Goal: Task Accomplishment & Management: Complete application form

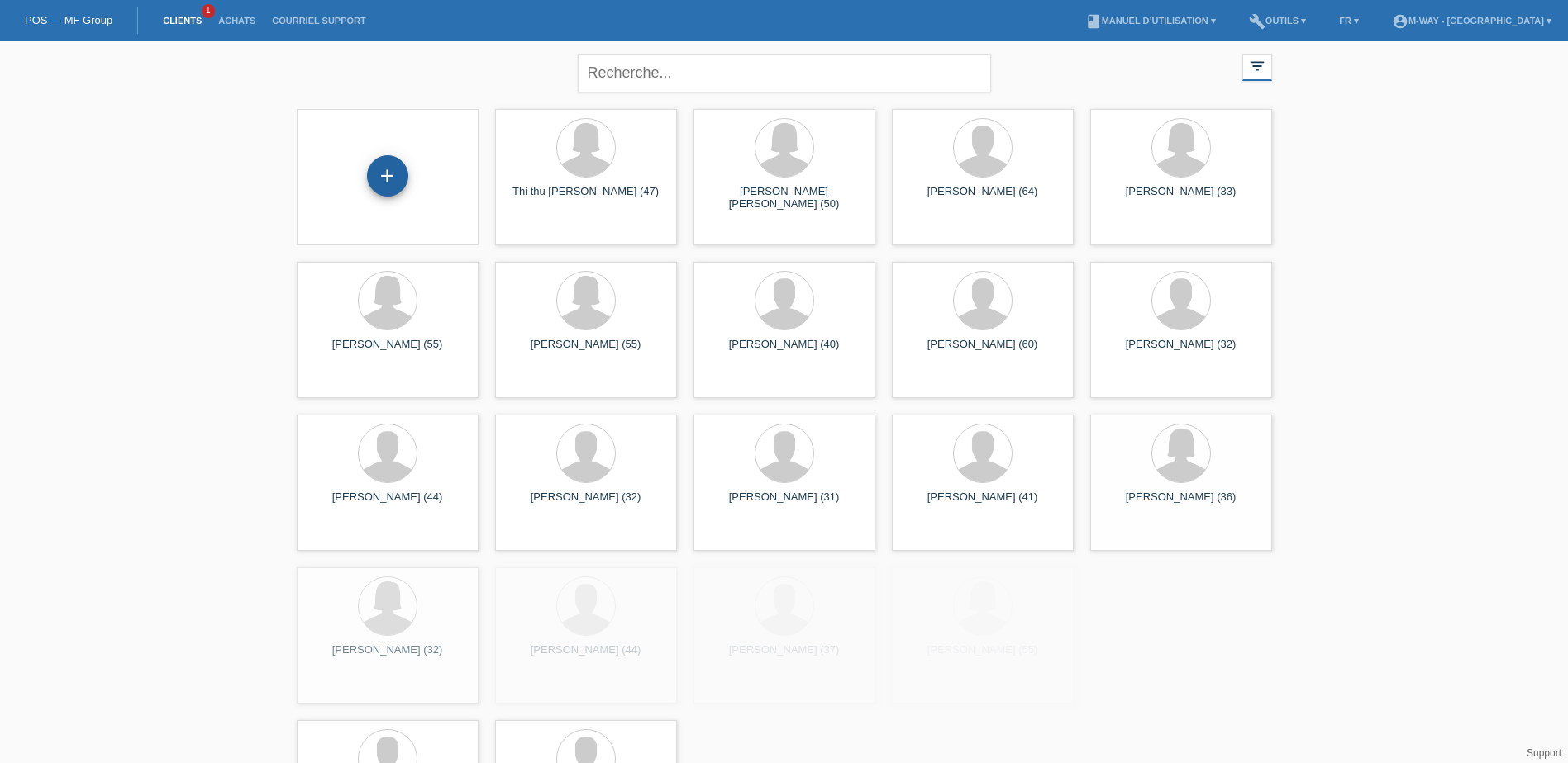
click at [400, 173] on div "+" at bounding box center [388, 175] width 41 height 41
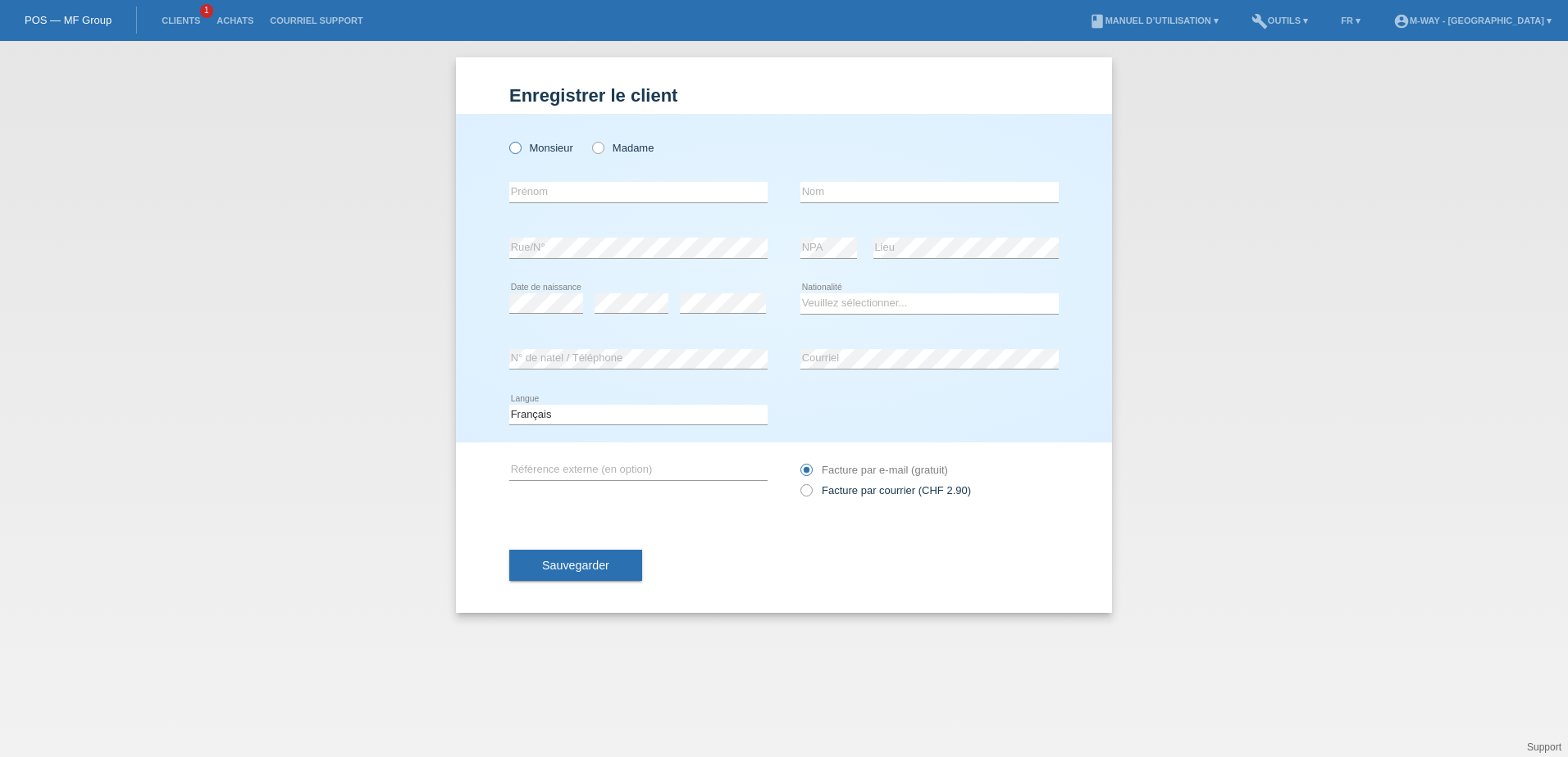
click at [507, 140] on icon at bounding box center [507, 140] width 0 height 0
click at [519, 146] on input "Monsieur" at bounding box center [514, 147] width 11 height 11
radio input "true"
click at [546, 195] on input "text" at bounding box center [638, 192] width 258 height 21
type input "[PERSON_NAME]"
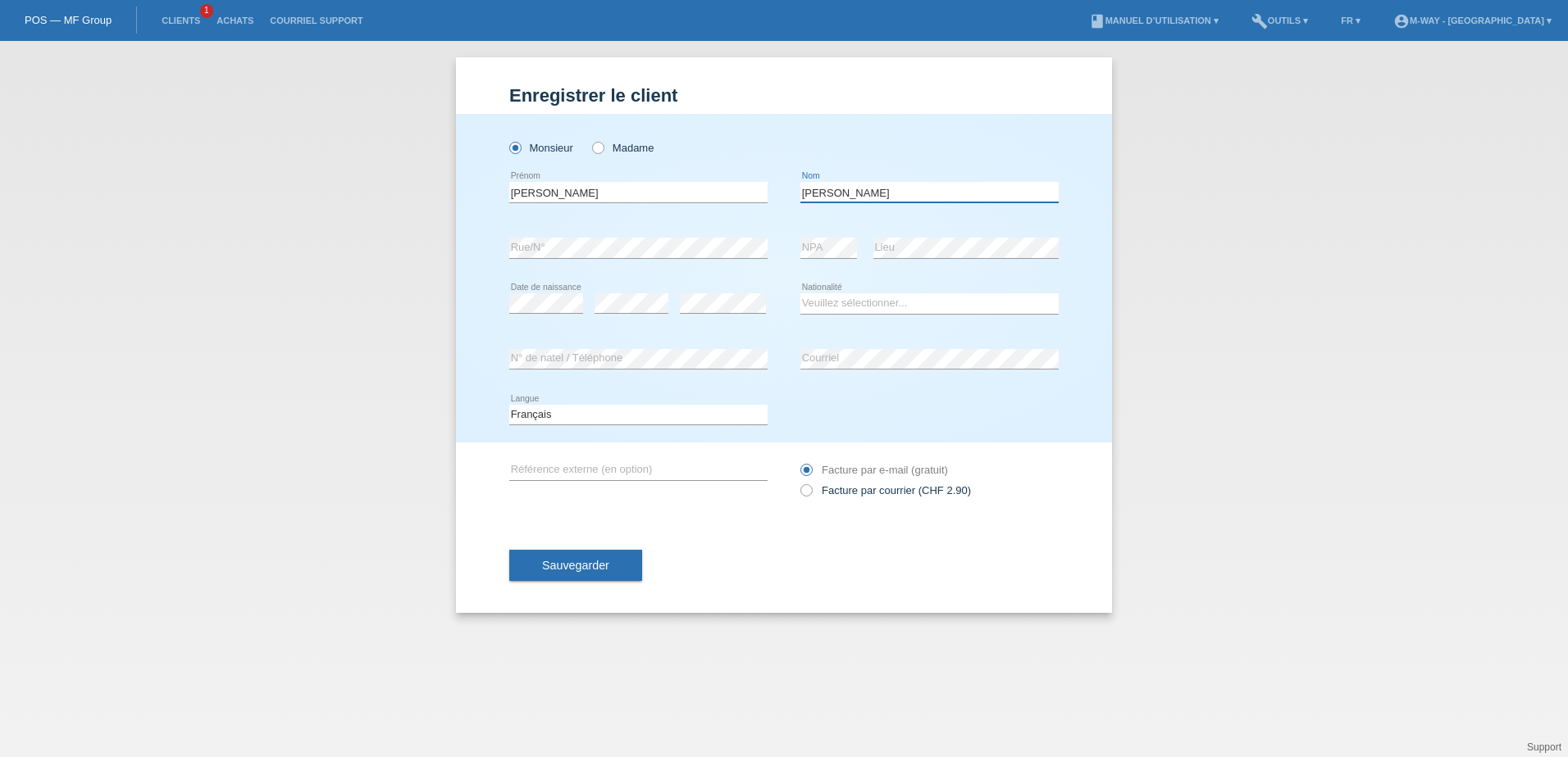
type input "[PERSON_NAME]"
click at [852, 305] on select "Veuillez sélectionner... Suisse Allemagne Autriche Liechtenstein ------------ A…" at bounding box center [929, 303] width 258 height 20
select select "ES"
click at [800, 293] on select "Veuillez sélectionner... Suisse Allemagne Autriche Liechtenstein ------------ A…" at bounding box center [929, 303] width 258 height 20
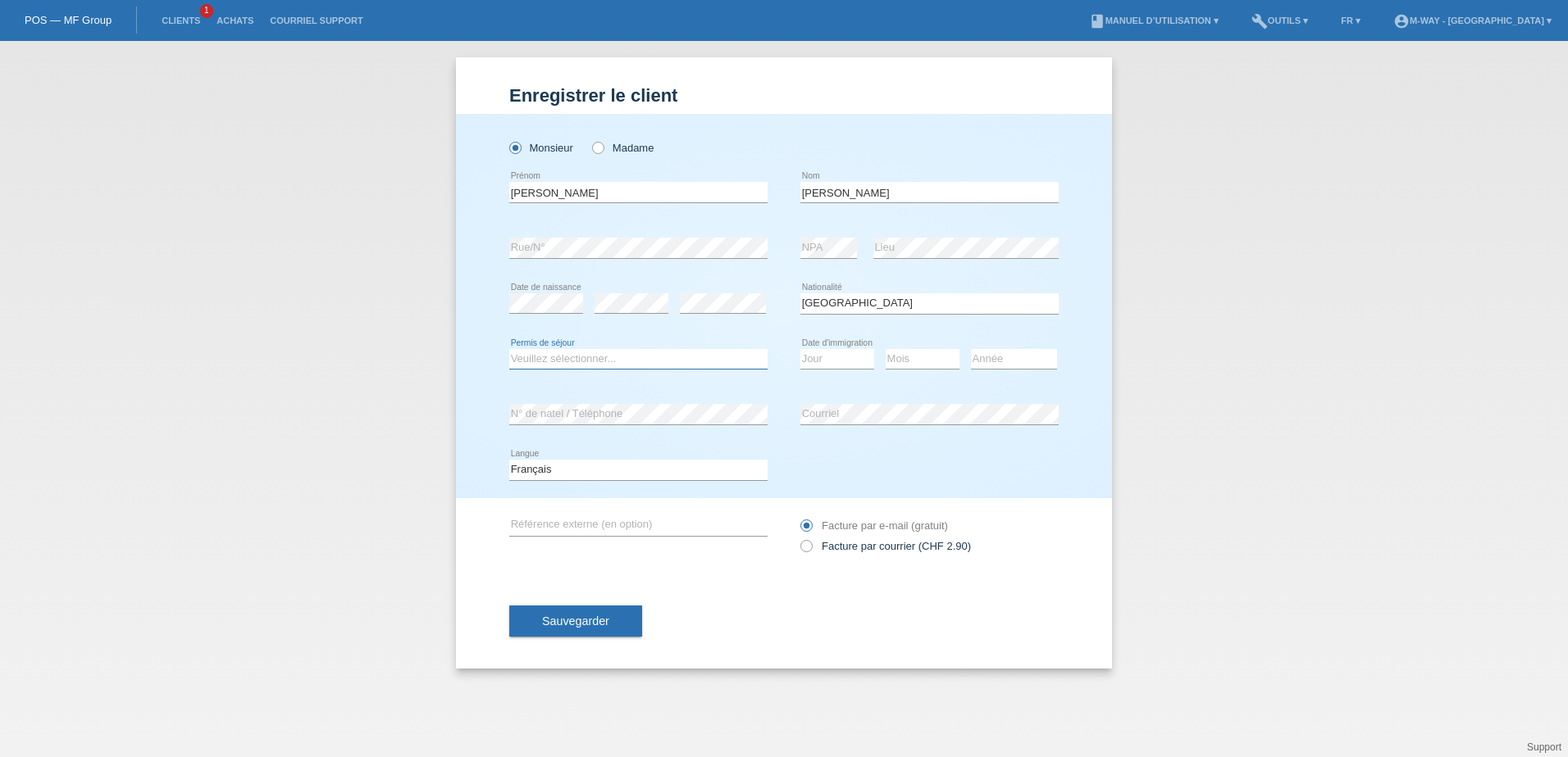
click at [537, 359] on select "Veuillez sélectionner... C B B - Statut de réfugié Autre" at bounding box center [638, 359] width 258 height 20
select select "C"
click at [509, 349] on select "Veuillez sélectionner... C B B - Statut de réfugié Autre" at bounding box center [638, 359] width 258 height 20
click at [828, 358] on select "Jour 01 02 03 04 05 06 07 08 09 10 11" at bounding box center [837, 359] width 74 height 20
select select "01"
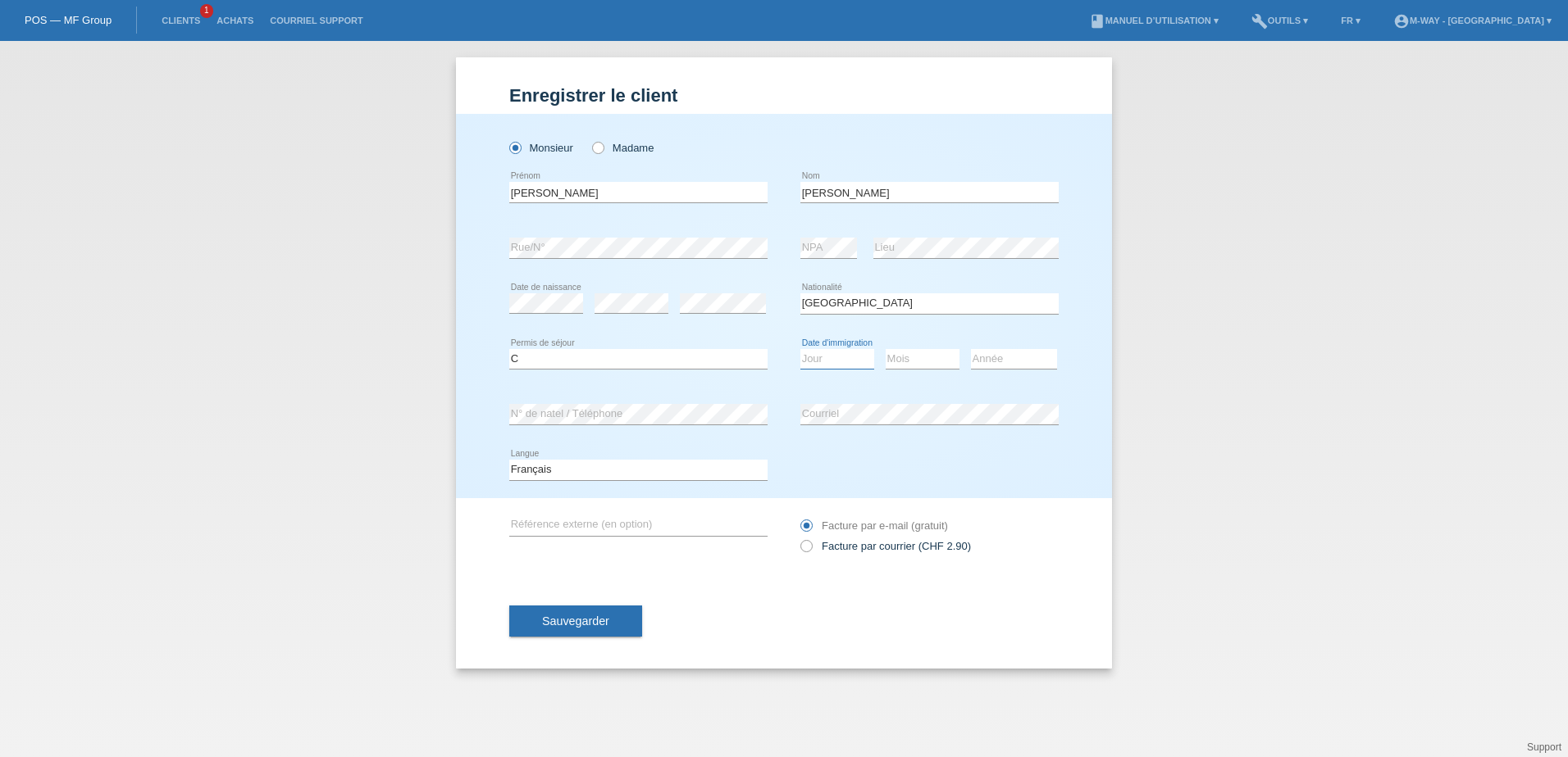
click at [800, 349] on select "Jour 01 02 03 04 05 06 07 08 09 10 11" at bounding box center [837, 359] width 74 height 20
click at [913, 357] on select "Mois 01 02 03 04 05 06 07 08 09 10 11" at bounding box center [923, 359] width 74 height 20
select select "07"
click at [886, 349] on select "Mois 01 02 03 04 05 06 07 08 09 10 11" at bounding box center [923, 359] width 74 height 20
click at [999, 360] on select "Année 2025 2024 2023 2022 2021 2020 2019 2018 2017 2016 2015 2014 2013 2012 201…" at bounding box center [1014, 359] width 86 height 20
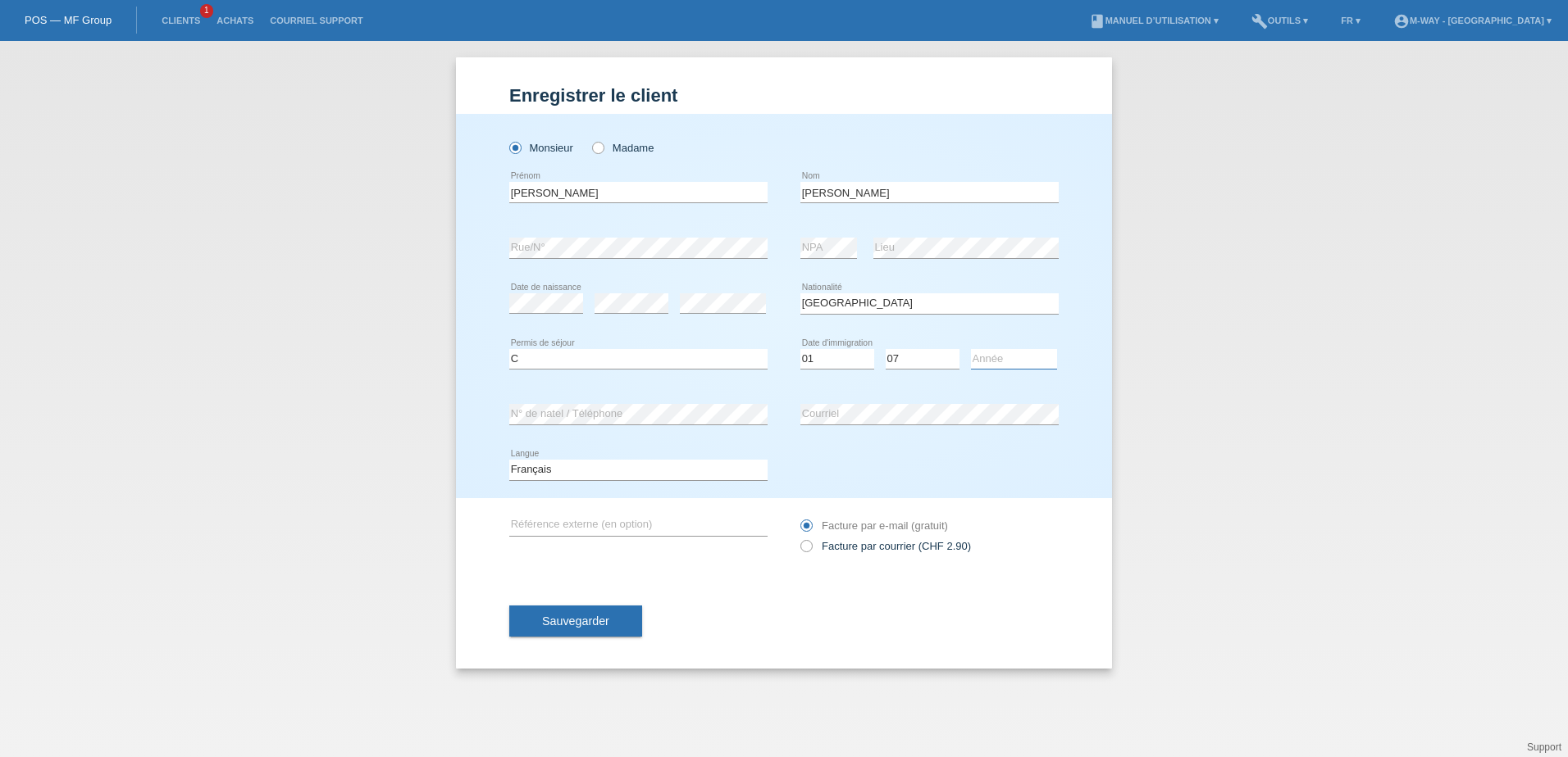
select select "2020"
click at [971, 349] on select "Année 2025 2024 2023 2022 2021 2020 2019 2018 2017 2016 2015 2014 2013 2012 201…" at bounding box center [1014, 359] width 86 height 20
click at [829, 458] on div "Deutsch Français Italiano English error Langue" at bounding box center [783, 470] width 549 height 56
click at [565, 627] on span "Sauvegarder" at bounding box center [575, 622] width 67 height 13
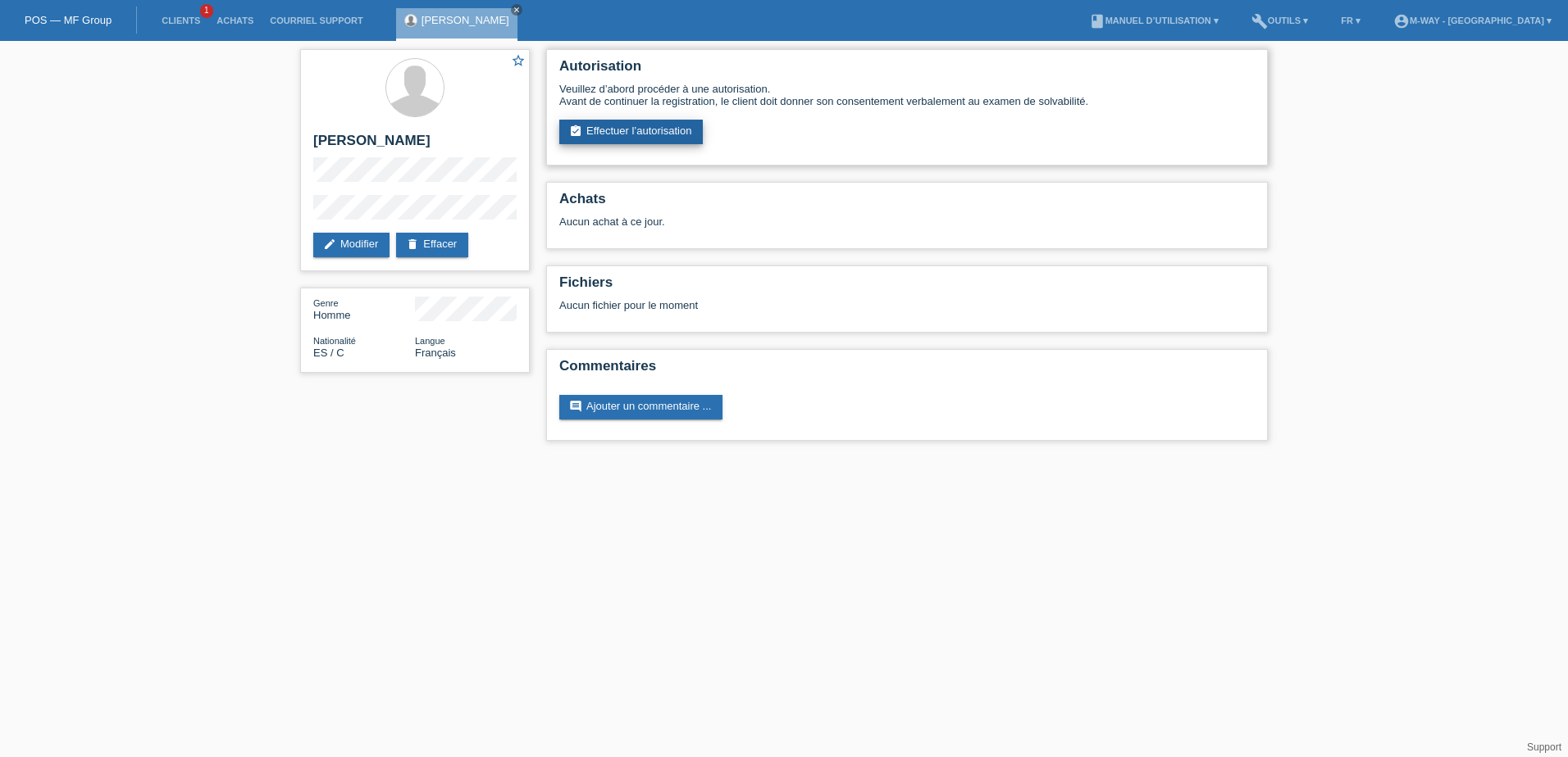
click at [606, 135] on link "assignment_turned_in Effectuer l’autorisation" at bounding box center [631, 131] width 144 height 24
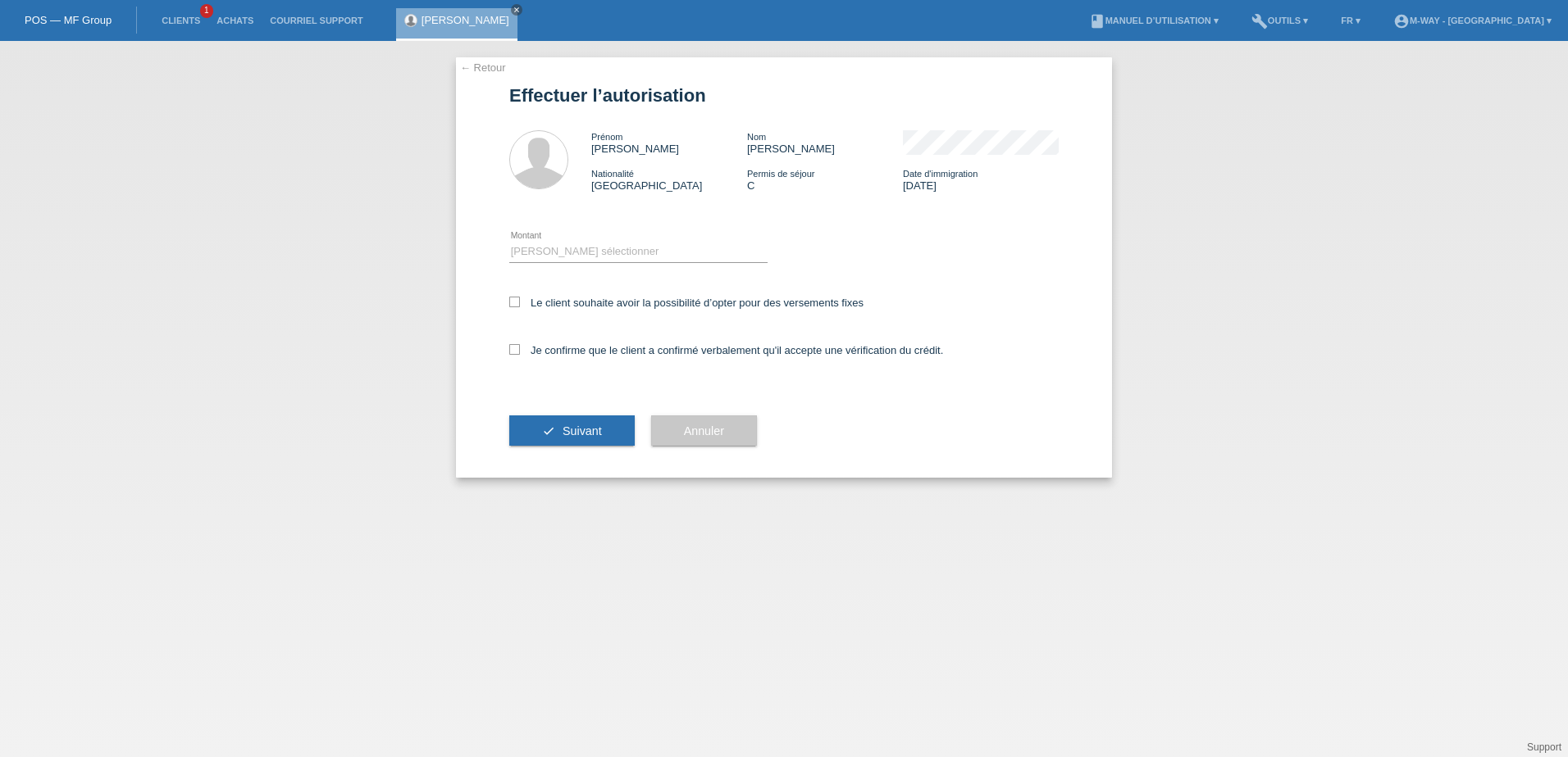
click at [534, 267] on div "Veuillez sélectionner CHF 1.00 - CHF 499.00 CHF 500.00 - CHF 1'999.00 CHF 2'000…" at bounding box center [638, 252] width 258 height 56
click at [537, 256] on select "Veuillez sélectionner CHF 1.00 - CHF 499.00 CHF 500.00 - CHF 1'999.00 CHF 2'000…" at bounding box center [638, 251] width 258 height 20
select select "3"
click at [509, 241] on select "Veuillez sélectionner CHF 1.00 - CHF 499.00 CHF 500.00 - CHF 1'999.00 CHF 2'000…" at bounding box center [638, 251] width 258 height 20
click at [509, 298] on icon at bounding box center [514, 302] width 11 height 11
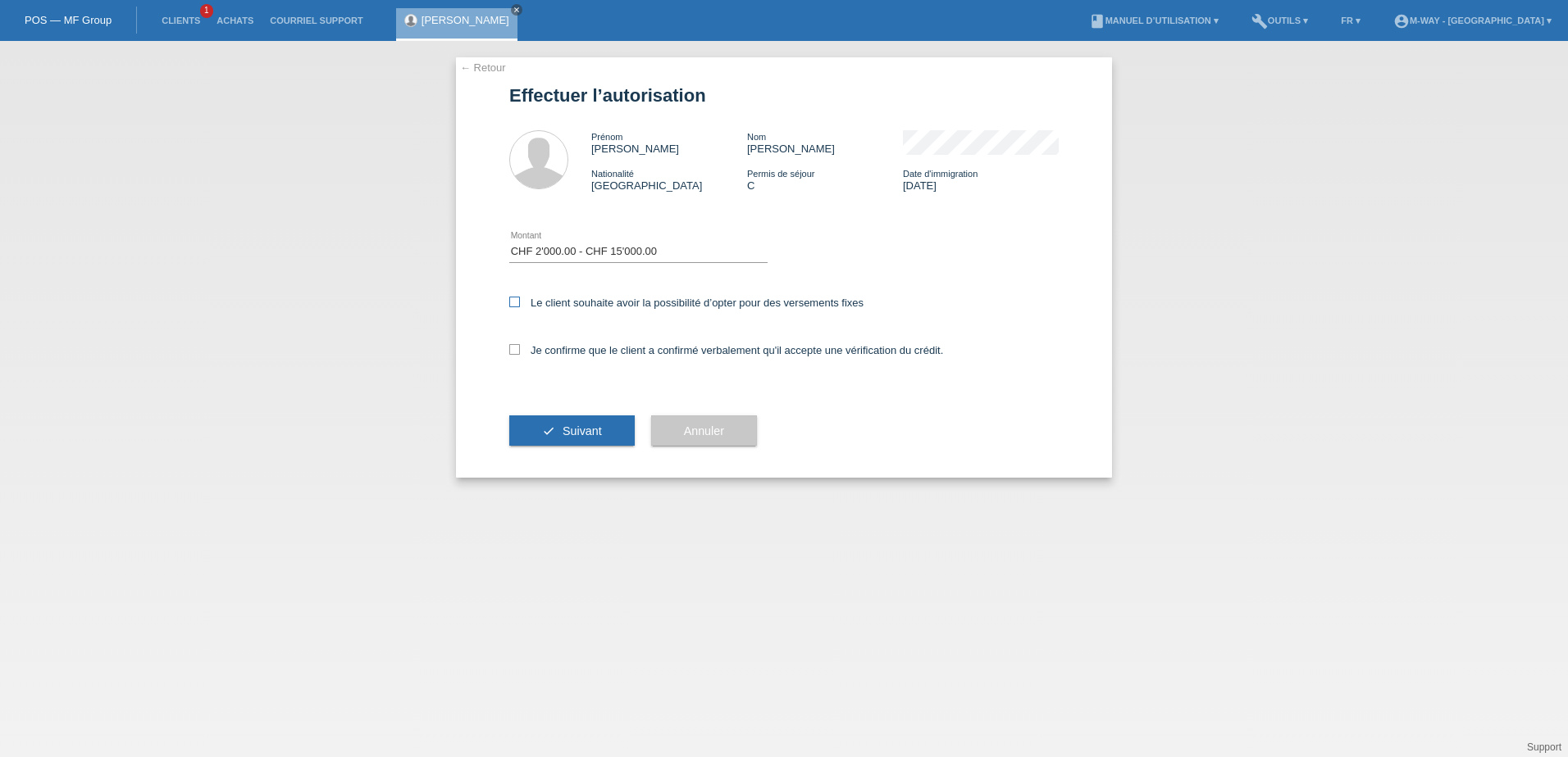
click at [509, 298] on input "Le client souhaite avoir la possibilité d’opter pour des versements fixes" at bounding box center [514, 302] width 11 height 11
checkbox input "true"
click at [518, 348] on icon at bounding box center [514, 349] width 11 height 11
click at [518, 348] on input "Je confirme que le client a confirmé verbalement qu'il accepte une vérification…" at bounding box center [514, 349] width 11 height 11
checkbox input "true"
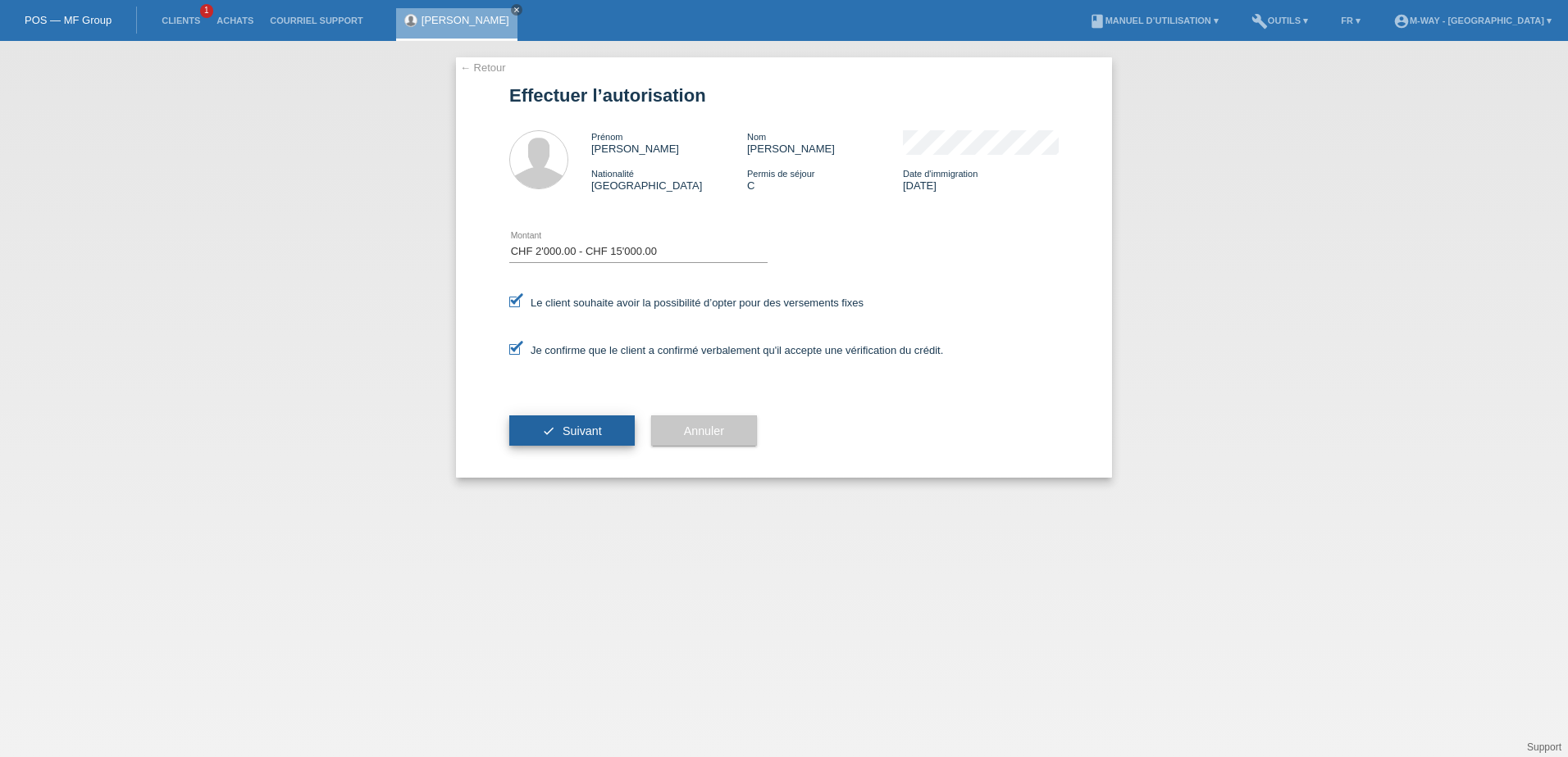
click at [546, 429] on button "check Suivant" at bounding box center [572, 430] width 125 height 31
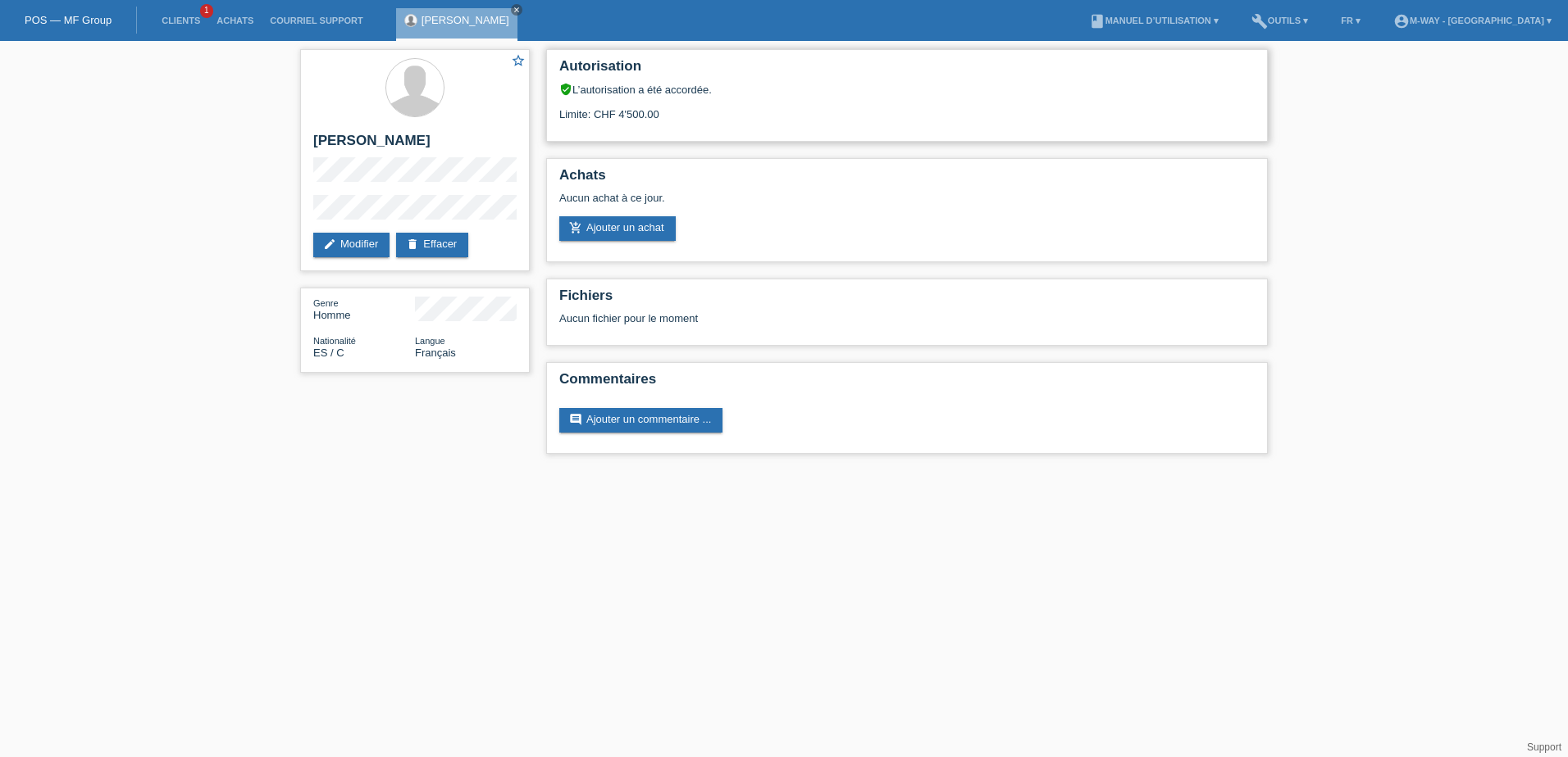
drag, startPoint x: 616, startPoint y: 112, endPoint x: 677, endPoint y: 93, distance: 63.9
click at [677, 93] on div "verified_user L’autorisation a été accordée. Limite: CHF 4'500.00" at bounding box center [907, 101] width 695 height 38
click at [677, 93] on div "verified_user L’autorisation a été accordée." at bounding box center [907, 89] width 695 height 13
click at [761, 152] on div "Autorisation verified_user L’autorisation a été accordée. Limite: CHF 4'500.00 …" at bounding box center [907, 256] width 738 height 429
